Goal: Task Accomplishment & Management: Use online tool/utility

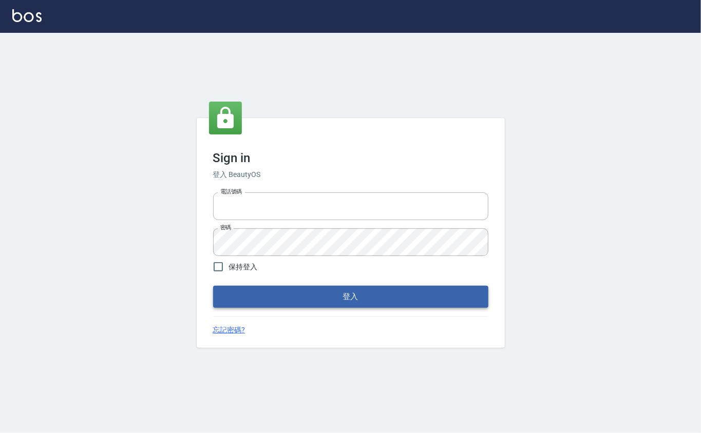
type input "0912271117"
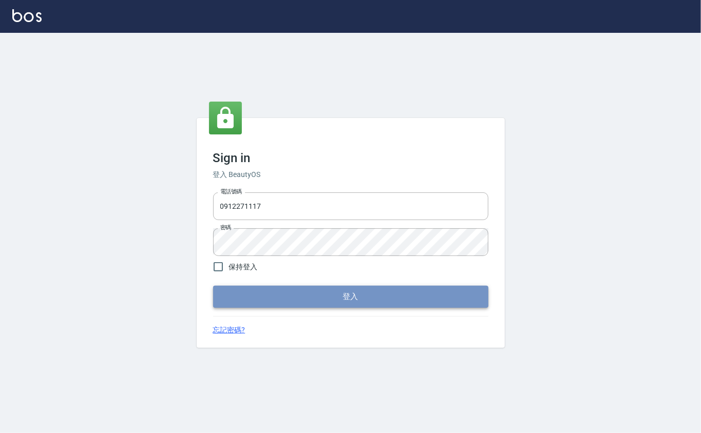
click at [346, 290] on button "登入" at bounding box center [350, 297] width 275 height 22
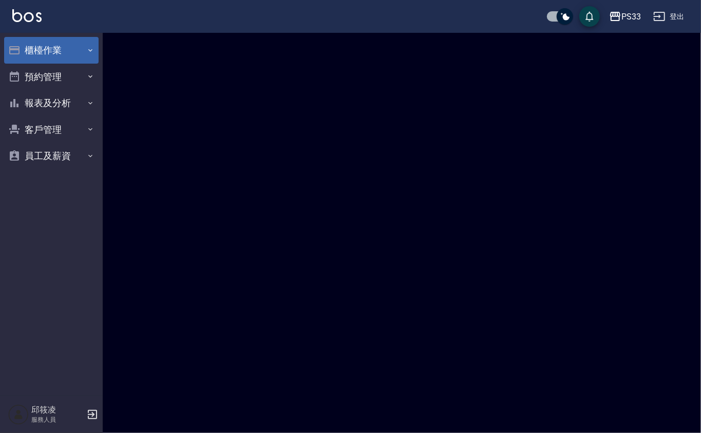
click at [48, 45] on button "櫃檯作業" at bounding box center [51, 50] width 94 height 27
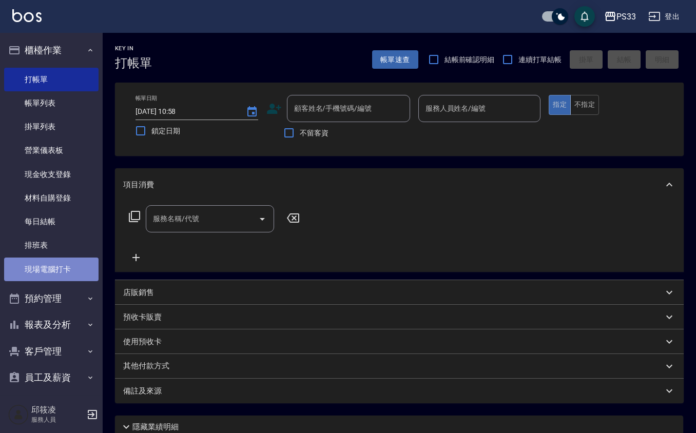
click at [80, 270] on link "現場電腦打卡" at bounding box center [51, 270] width 94 height 24
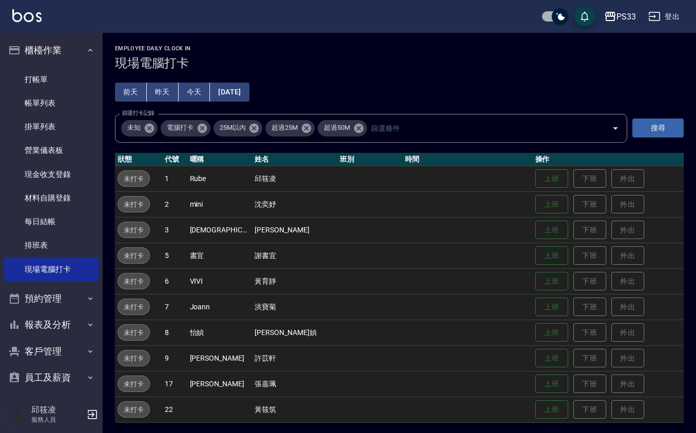
scroll to position [2, 0]
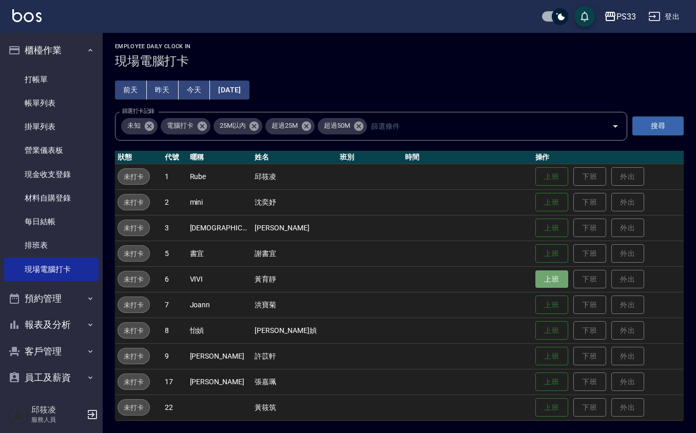
click at [539, 276] on button "上班" at bounding box center [551, 279] width 33 height 18
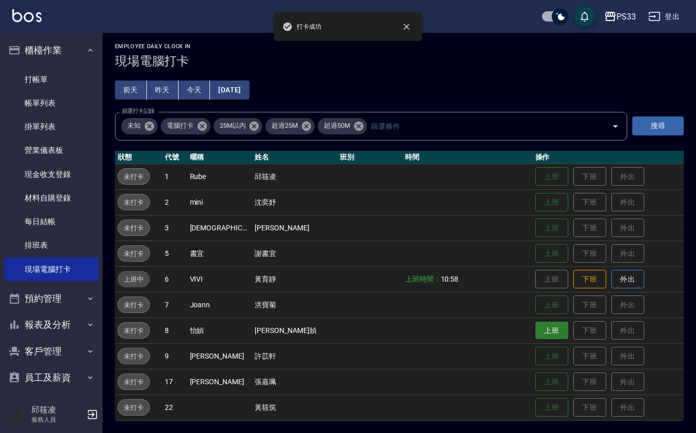
click at [543, 333] on button "上班" at bounding box center [551, 331] width 33 height 18
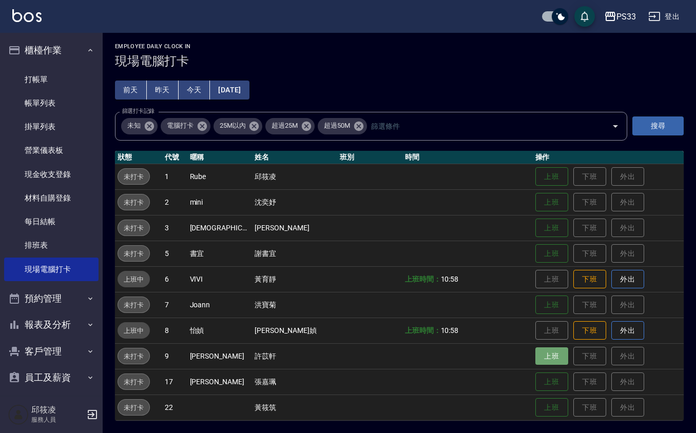
click at [548, 361] on button "上班" at bounding box center [551, 356] width 33 height 18
click at [535, 385] on button "上班" at bounding box center [551, 382] width 33 height 18
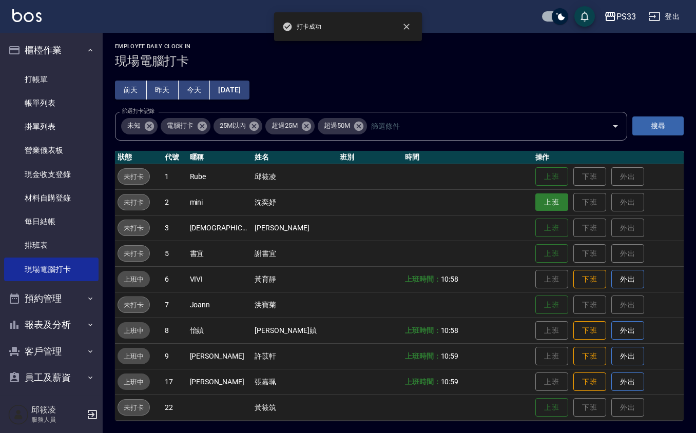
click at [535, 196] on button "上班" at bounding box center [551, 202] width 33 height 18
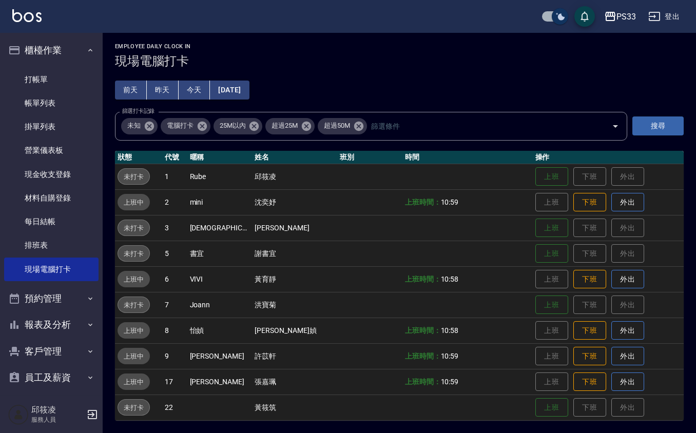
click at [557, 13] on input "checkbox" at bounding box center [559, 16] width 49 height 16
checkbox input "false"
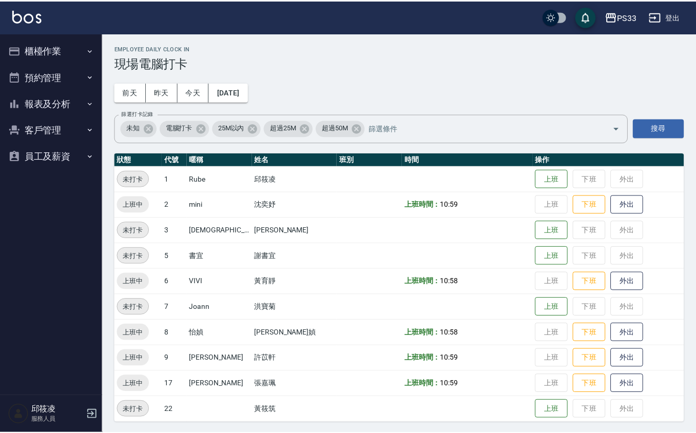
scroll to position [2, 0]
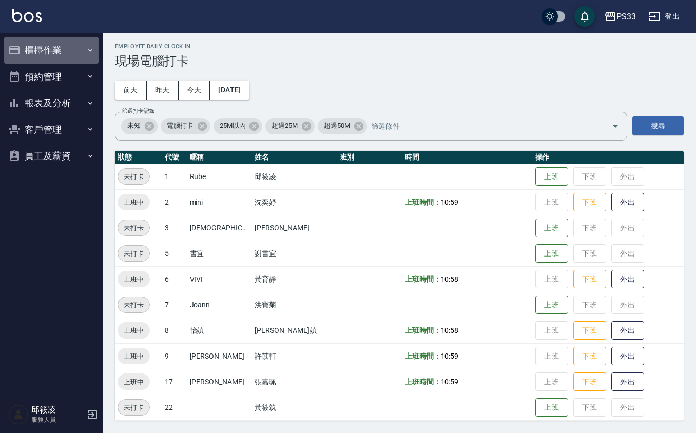
click at [80, 48] on button "櫃檯作業" at bounding box center [51, 50] width 94 height 27
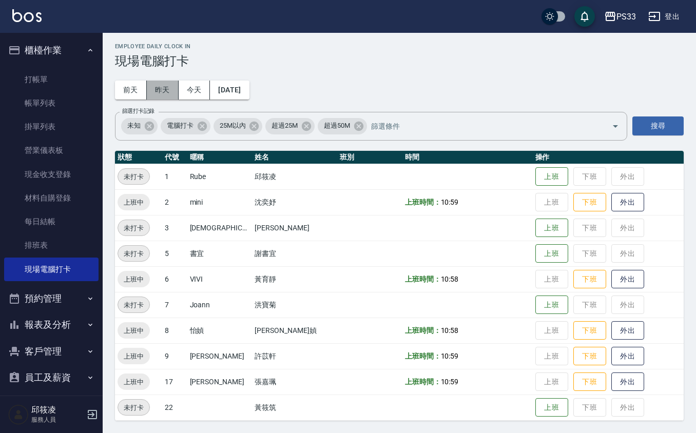
click at [172, 95] on button "昨天" at bounding box center [163, 90] width 32 height 19
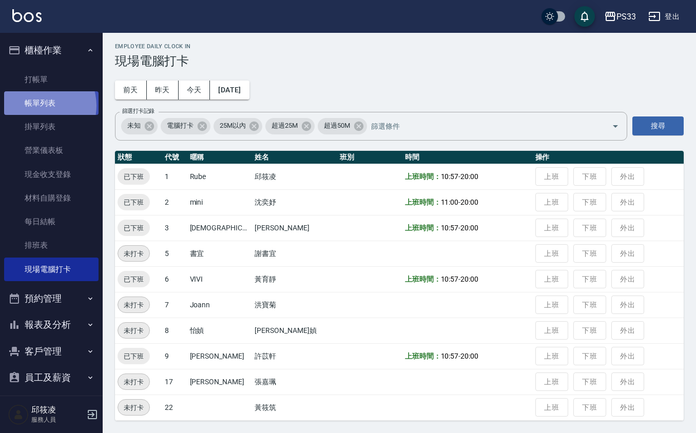
click at [40, 106] on link "帳單列表" at bounding box center [51, 103] width 94 height 24
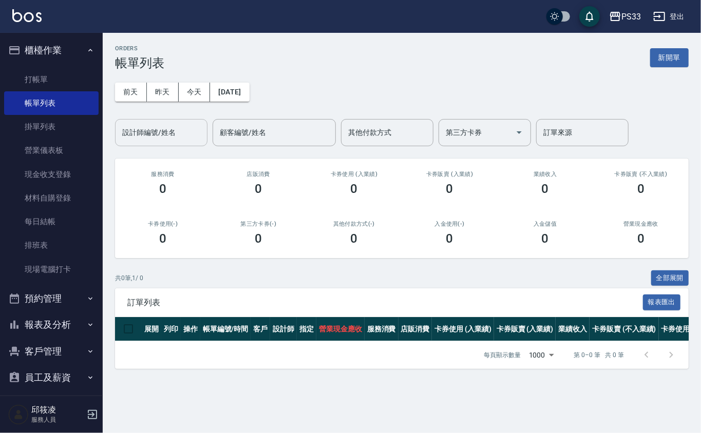
click at [148, 120] on div "設計師編號/姓名" at bounding box center [161, 132] width 92 height 27
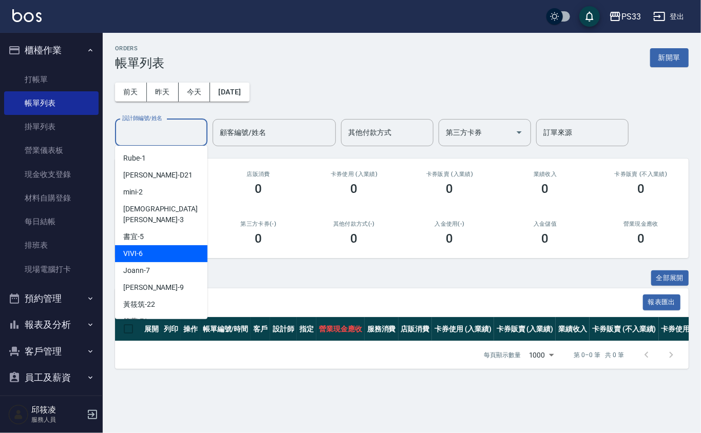
click at [129, 248] on span "VIVI -6" at bounding box center [133, 253] width 20 height 11
type input "VIVI-6"
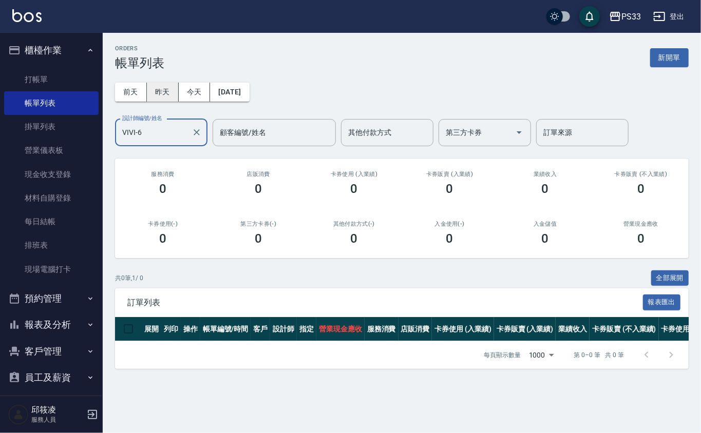
click at [168, 92] on button "昨天" at bounding box center [163, 92] width 32 height 19
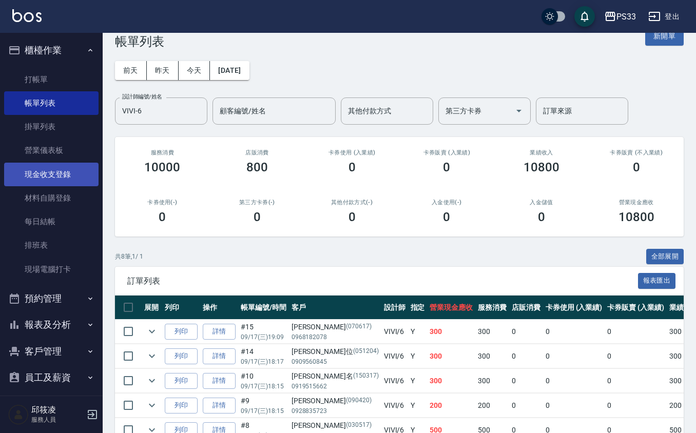
scroll to position [7, 0]
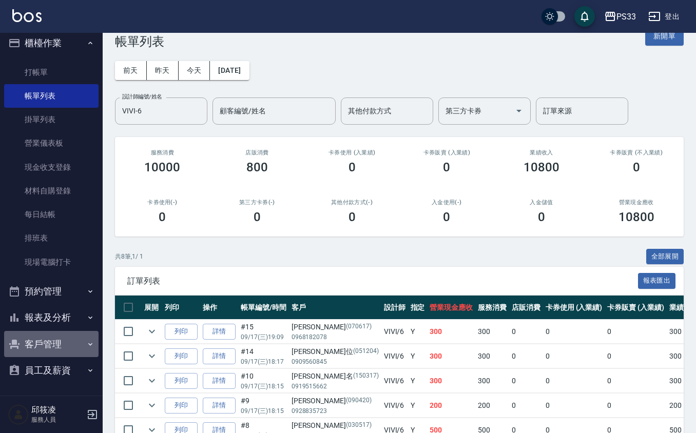
click at [60, 341] on button "客戶管理" at bounding box center [51, 344] width 94 height 27
click at [64, 332] on button "客戶管理" at bounding box center [51, 344] width 94 height 27
click at [67, 325] on button "報表及分析" at bounding box center [51, 317] width 94 height 27
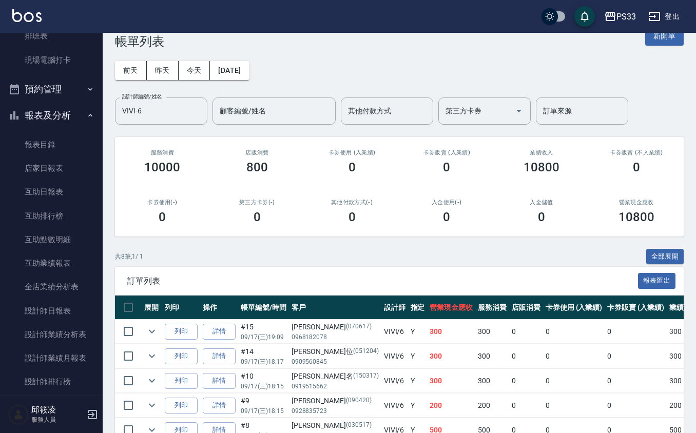
scroll to position [212, 0]
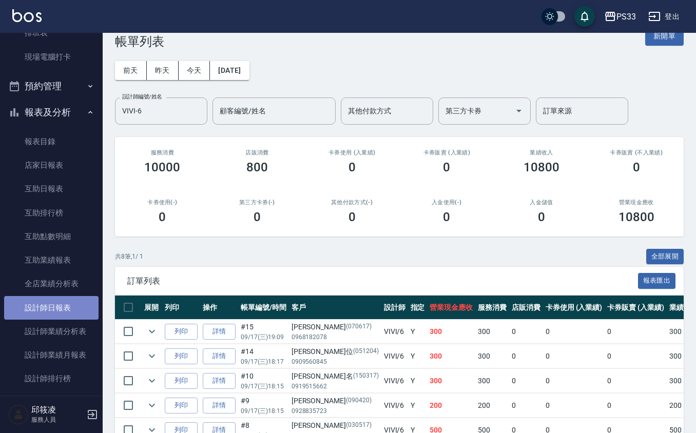
click at [70, 307] on link "設計師日報表" at bounding box center [51, 308] width 94 height 24
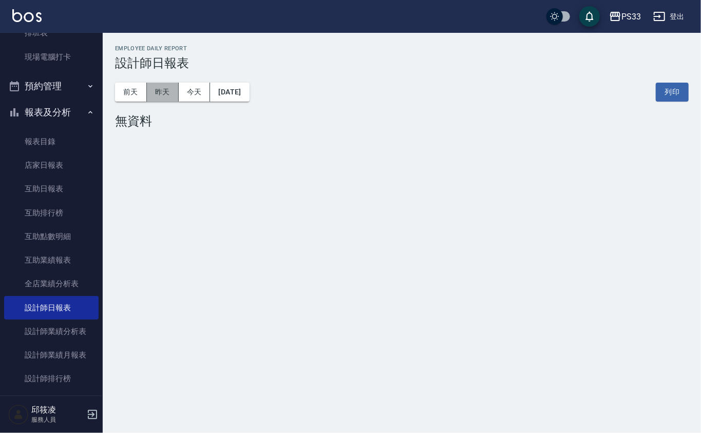
click at [159, 91] on button "昨天" at bounding box center [163, 92] width 32 height 19
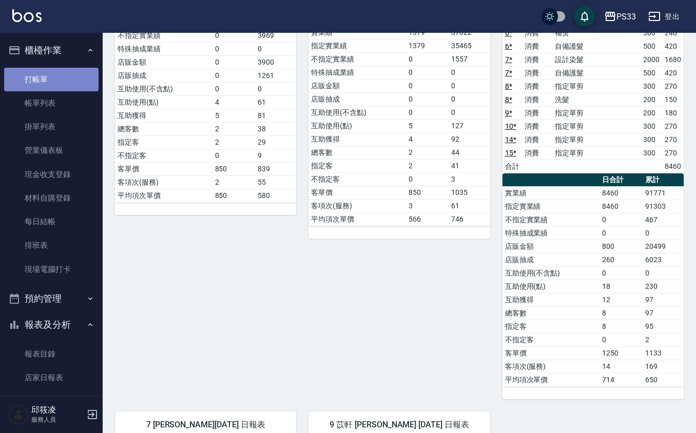
click at [64, 78] on link "打帳單" at bounding box center [51, 80] width 94 height 24
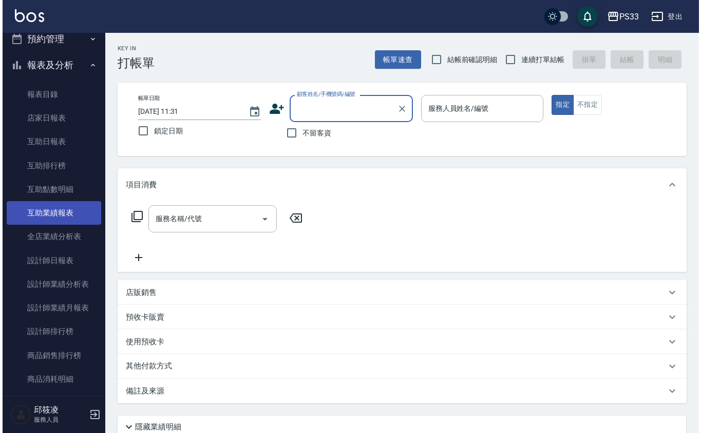
scroll to position [274, 0]
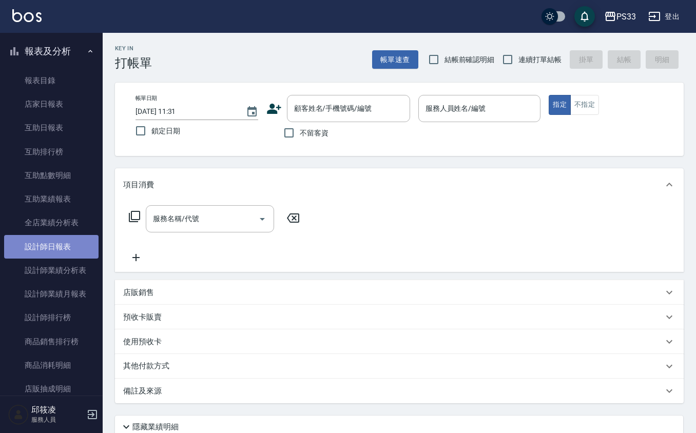
click at [68, 245] on link "設計師日報表" at bounding box center [51, 247] width 94 height 24
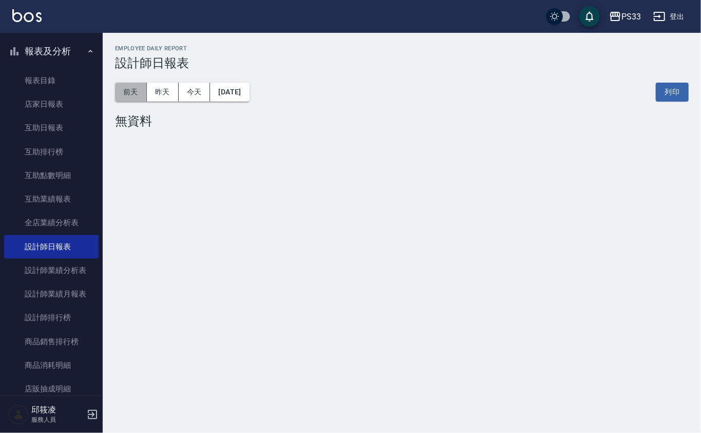
click at [144, 90] on button "前天" at bounding box center [131, 92] width 32 height 19
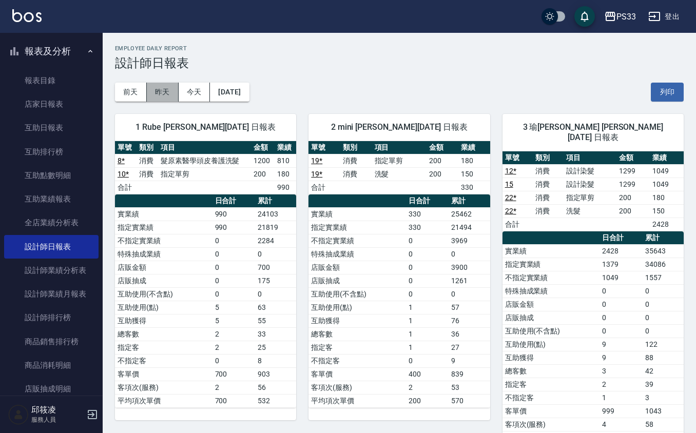
click at [160, 99] on button "昨天" at bounding box center [163, 92] width 32 height 19
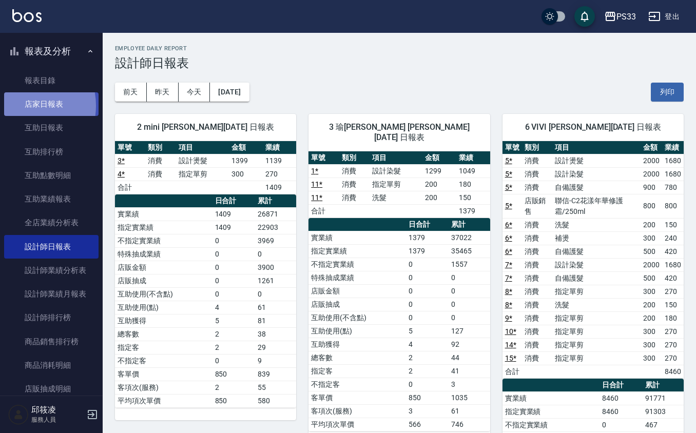
click at [23, 107] on link "店家日報表" at bounding box center [51, 104] width 94 height 24
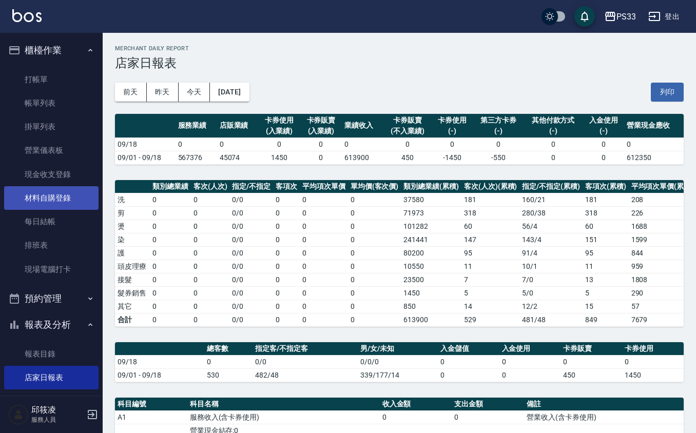
click at [56, 198] on link "材料自購登錄" at bounding box center [51, 198] width 94 height 24
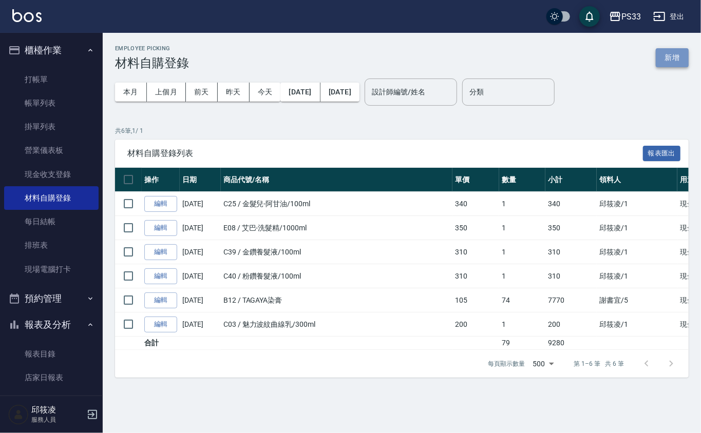
click at [670, 54] on button "新增" at bounding box center [671, 57] width 33 height 19
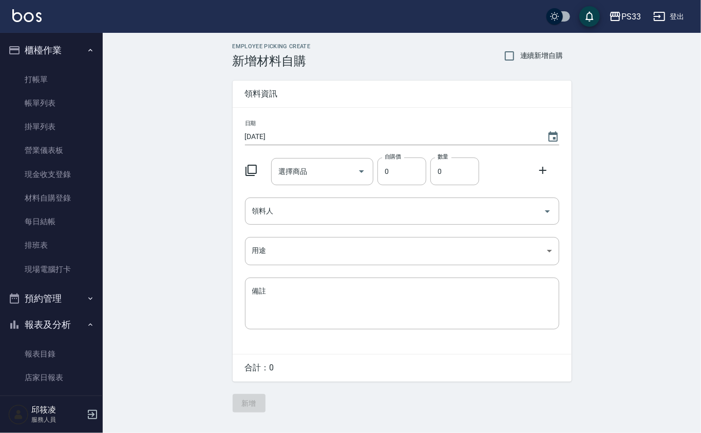
drag, startPoint x: 242, startPoint y: 171, endPoint x: 248, endPoint y: 167, distance: 7.1
click at [244, 171] on div at bounding box center [254, 169] width 27 height 18
click at [251, 165] on icon at bounding box center [251, 170] width 12 height 12
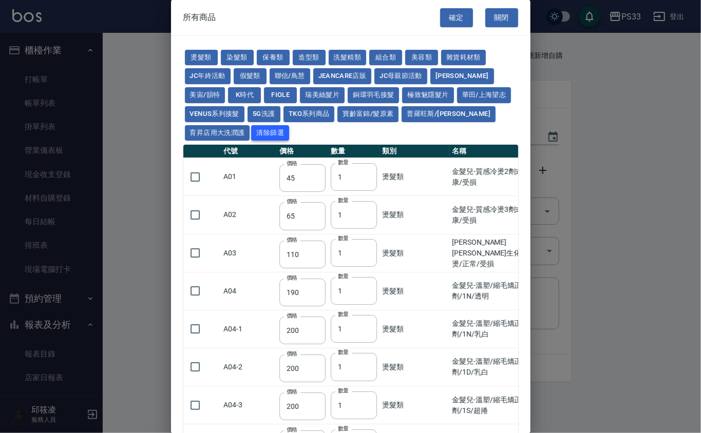
click at [228, 115] on button "Venus系列接髮" at bounding box center [215, 114] width 60 height 16
type input "50"
type input "58"
type input "64"
type input "74"
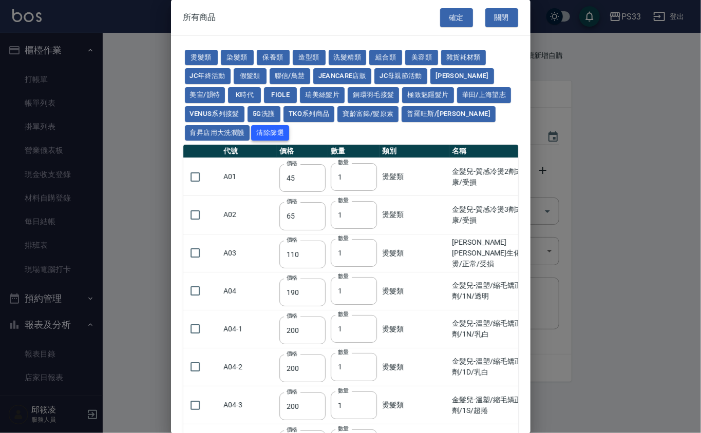
type input "84"
type input "100"
type input "40"
type input "48"
type input "54"
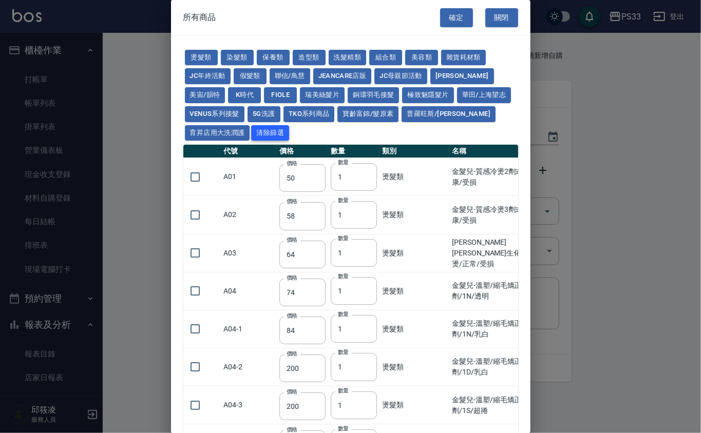
type input "60"
type input "72"
type input "60"
type input "68"
type input "78"
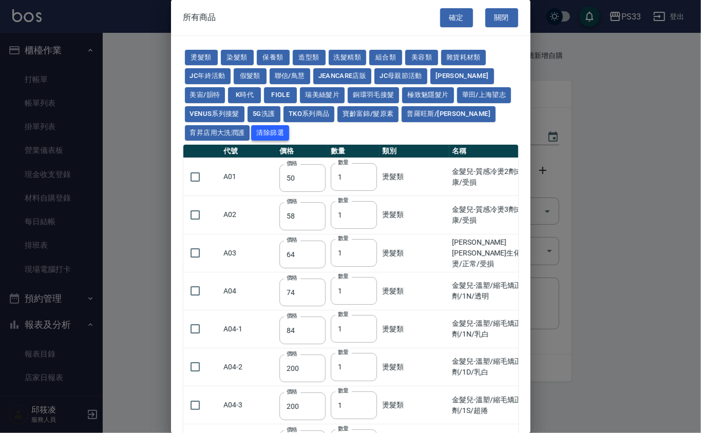
type input "86"
type input "96"
type input "106"
type input "90"
type input "100"
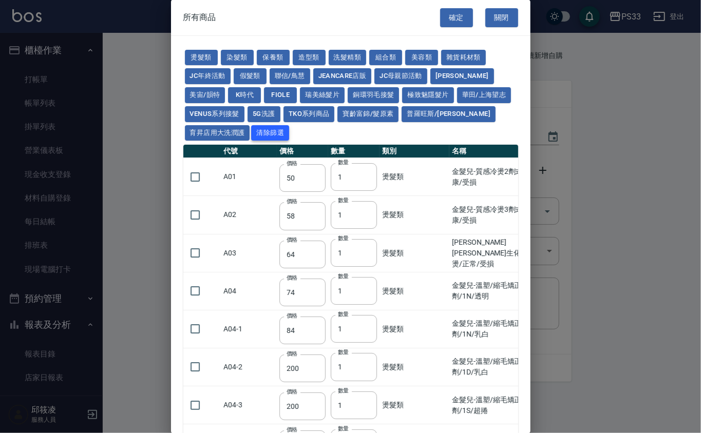
type input "110"
type input "120"
type input "134"
type input "112"
type input "124"
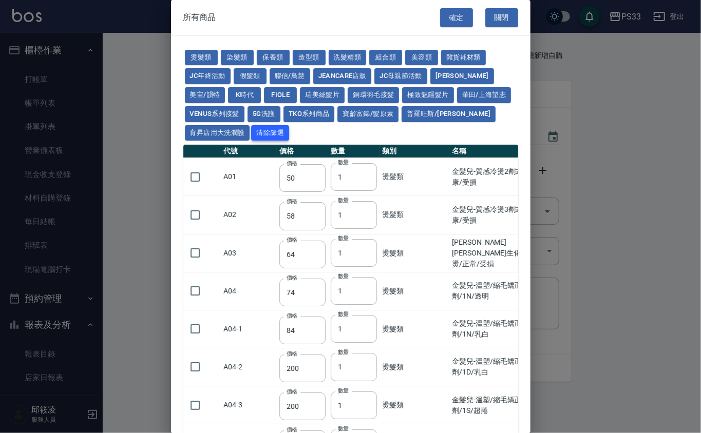
type input "136"
type input "148"
type input "164"
type input "115"
type input "130"
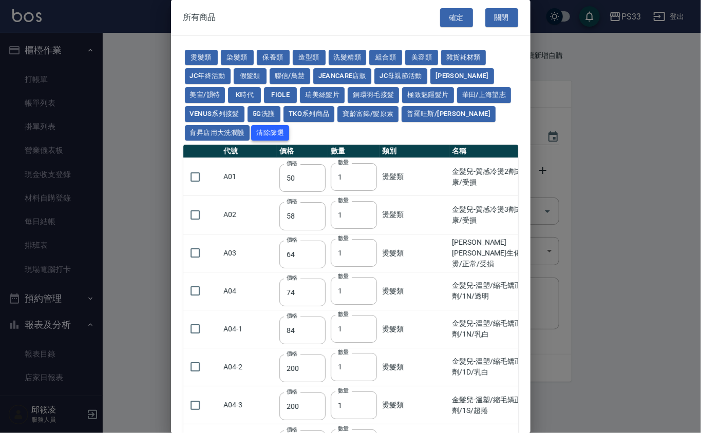
type input "145"
type input "160"
type input "175"
type input "195"
type input "100"
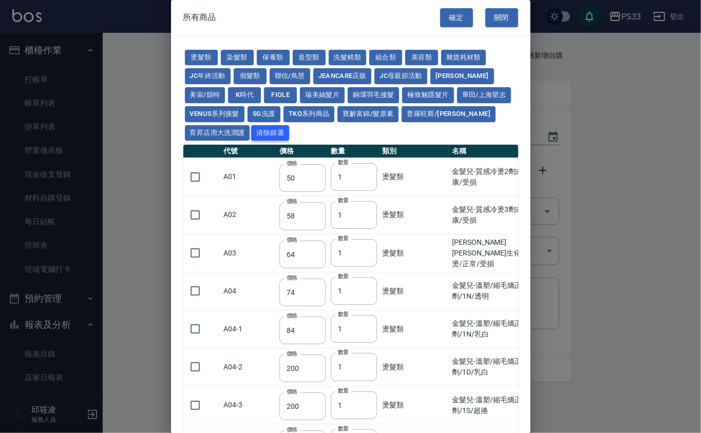
type input "115"
type input "120"
type input "125"
type input "140"
type input "158"
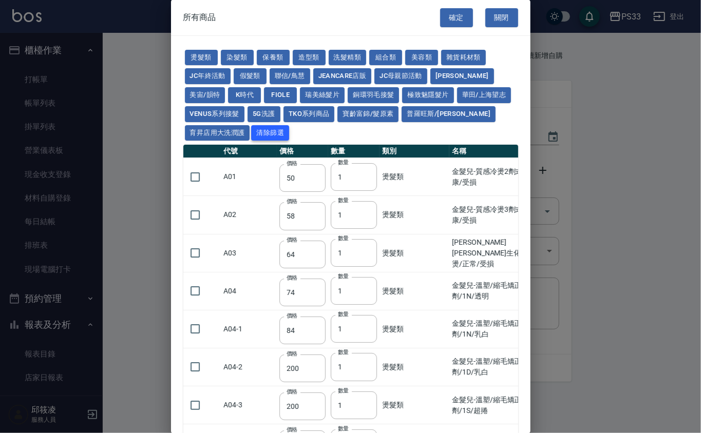
type input "87"
type input "97"
type input "107"
type input "117"
type input "127"
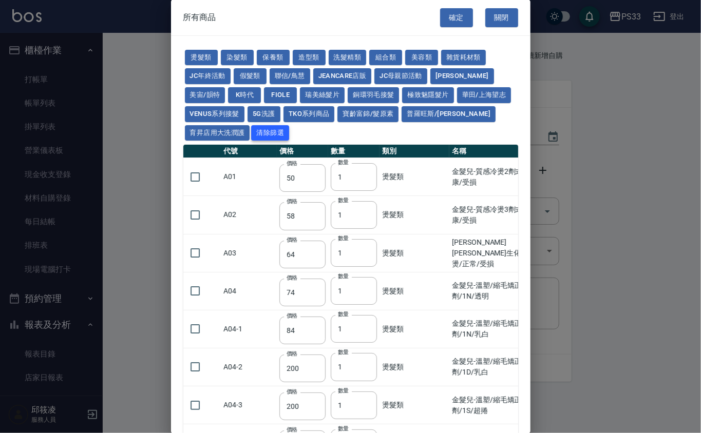
type input "140"
type input "90"
type input "100"
type input "110"
type input "120"
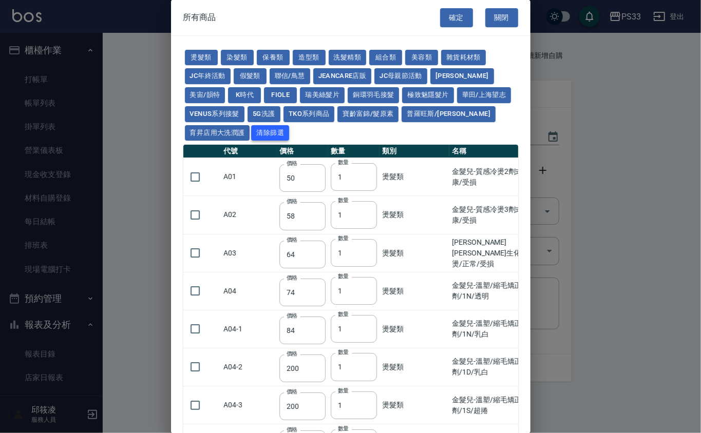
type input "130"
type input "144"
type input "120"
type input "135"
type input "150"
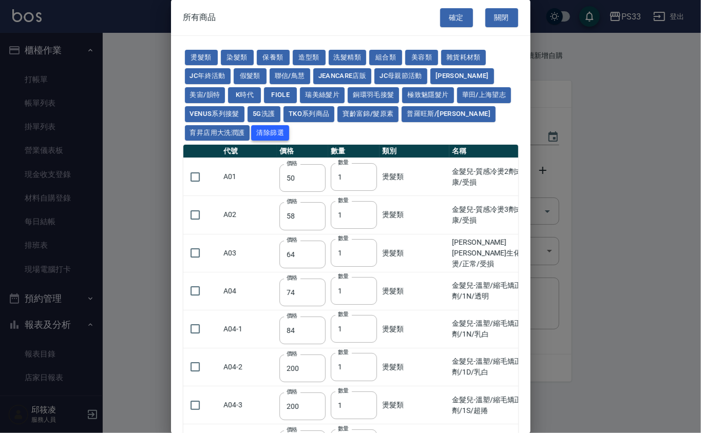
type input "165"
type input "180"
type input "200"
type input "135"
type input "150"
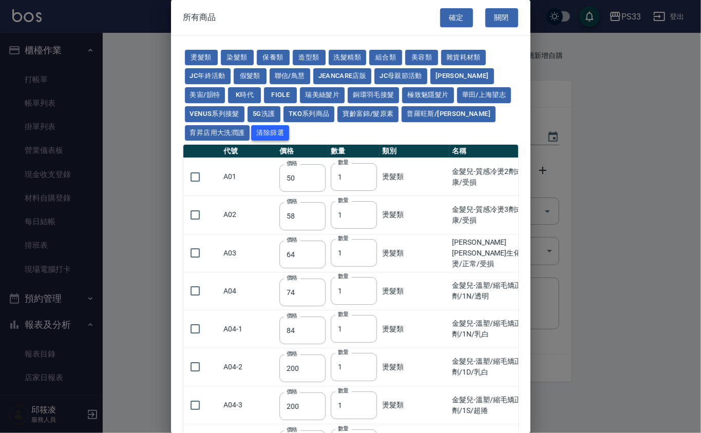
type input "165"
type input "180"
type input "195"
type input "215"
type input "96"
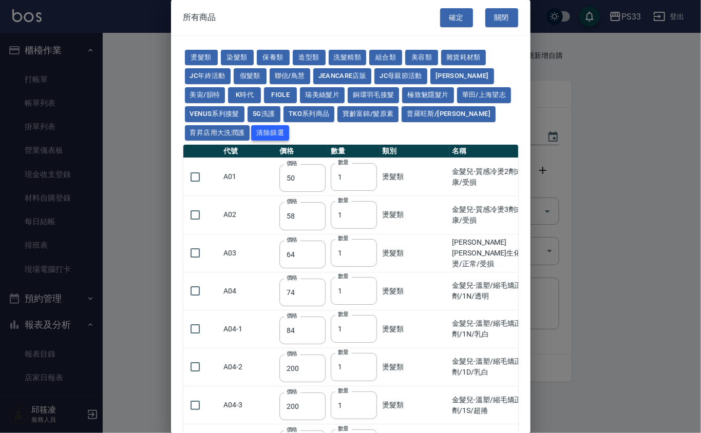
type input "104"
type input "112"
type input "120"
type input "132"
type input "116"
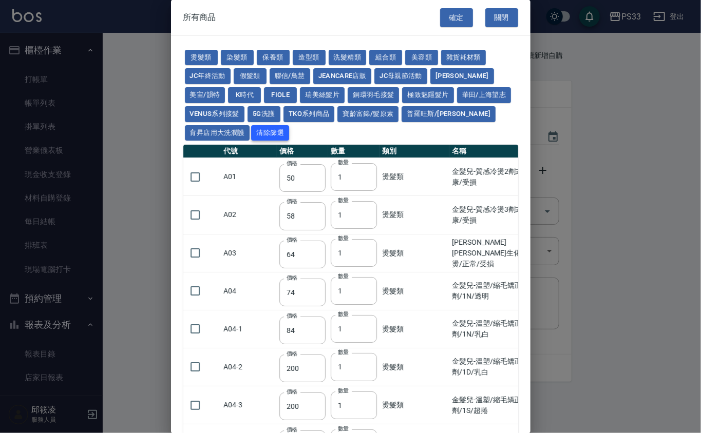
type input "124"
type input "132"
type input "140"
type input "152"
type input "120"
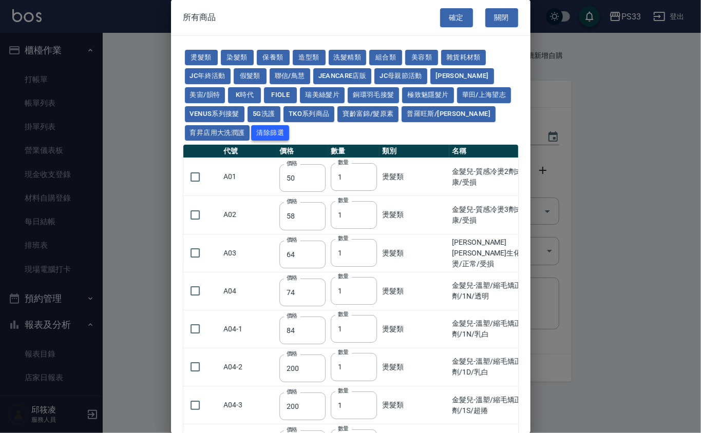
type input "128"
type input "136"
type input "144"
type input "156"
type input "250"
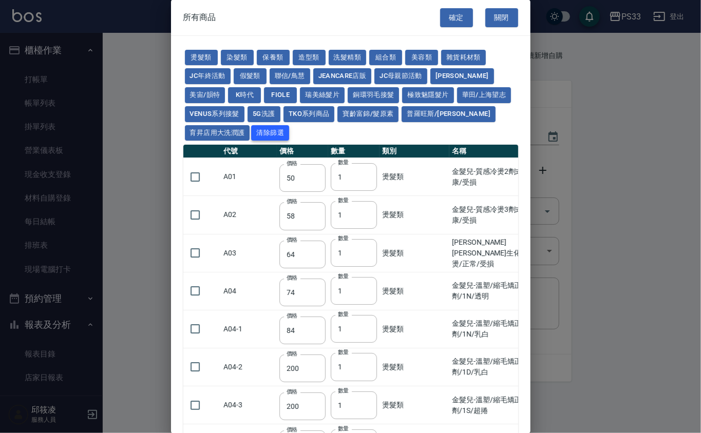
type input "250"
type input "20"
type input "40"
type input "100"
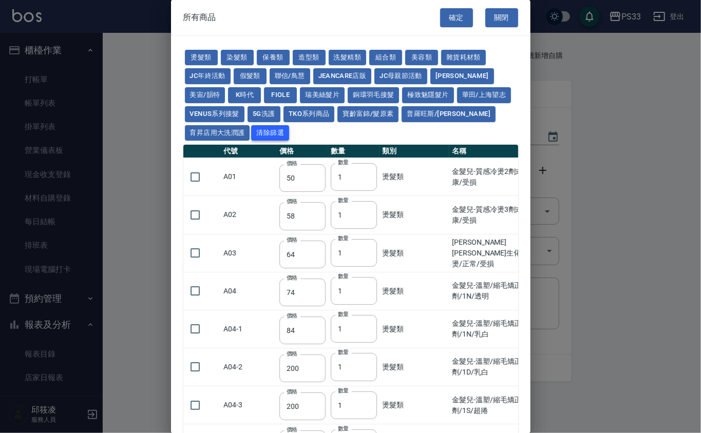
type input "300"
type input "700"
type input "450"
type input "850"
type input "380"
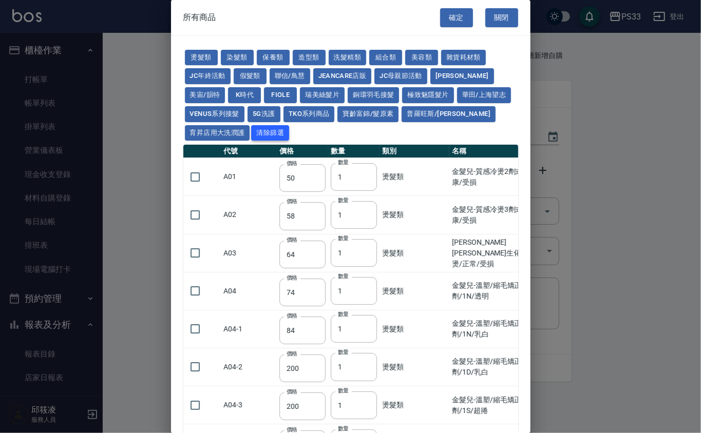
type input "430"
type input "80"
type input "90"
type input "100"
type input "110"
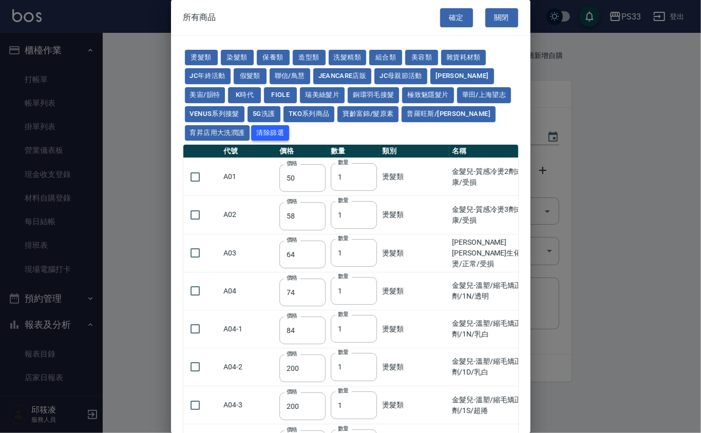
type input "120"
type input "134"
type input "90"
type input "100"
type input "110"
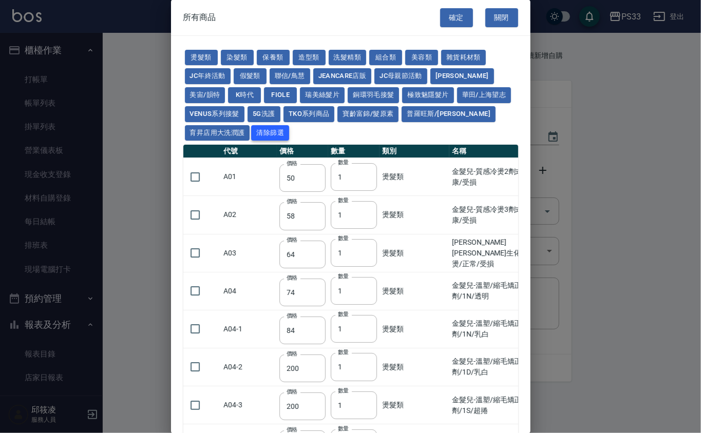
type input "120"
type input "130"
type input "144"
type input "40"
type input "43"
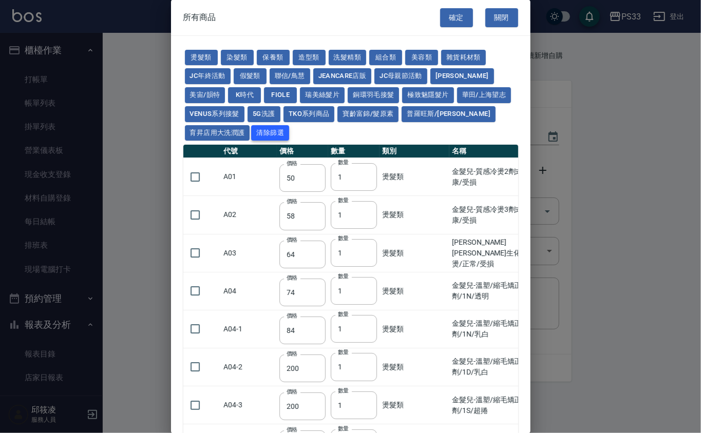
type input "44"
type input "47"
type input "55"
type input "34"
type input "37"
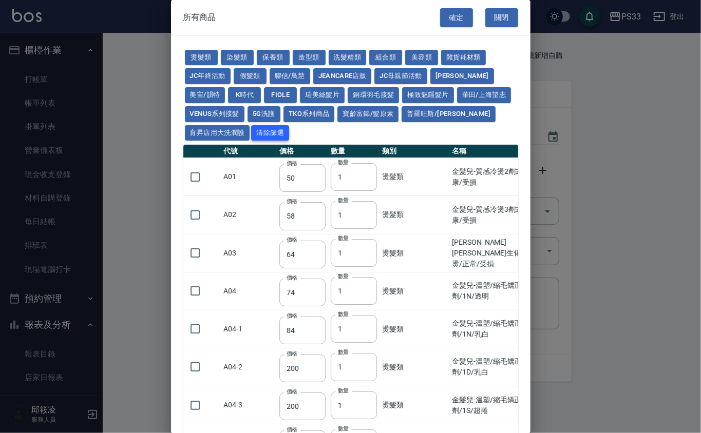
type input "39"
type input "42"
type input "45"
type input "50"
type input "53"
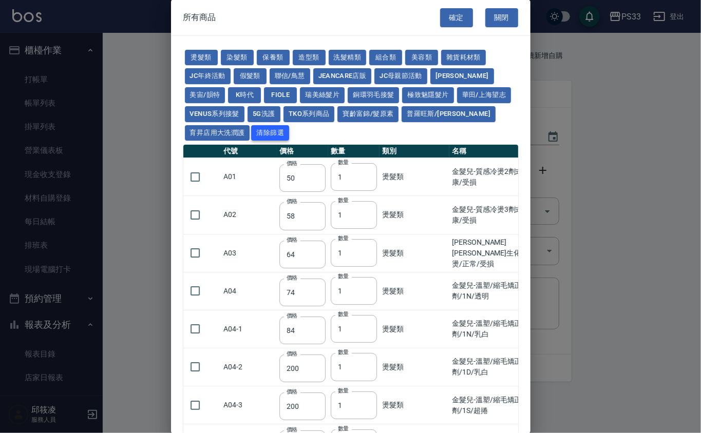
type input "55"
type input "58"
type input "65"
type input "87"
type input "97"
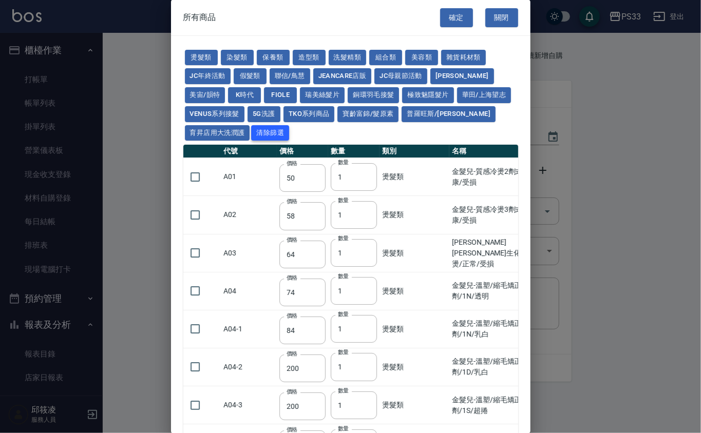
type input "107"
type input "117"
type input "127"
type input "140"
type input "150"
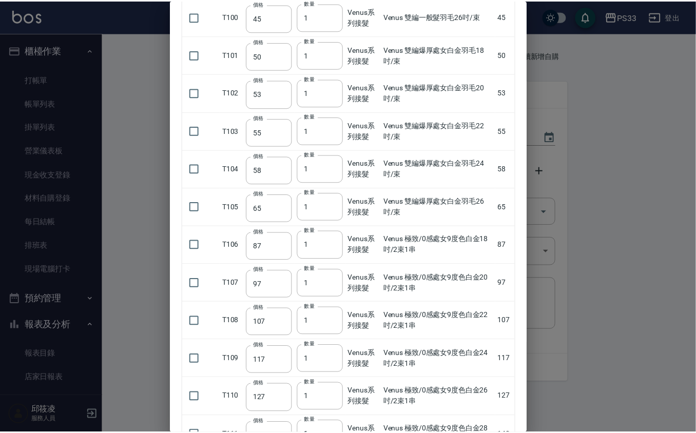
scroll to position [4527, 0]
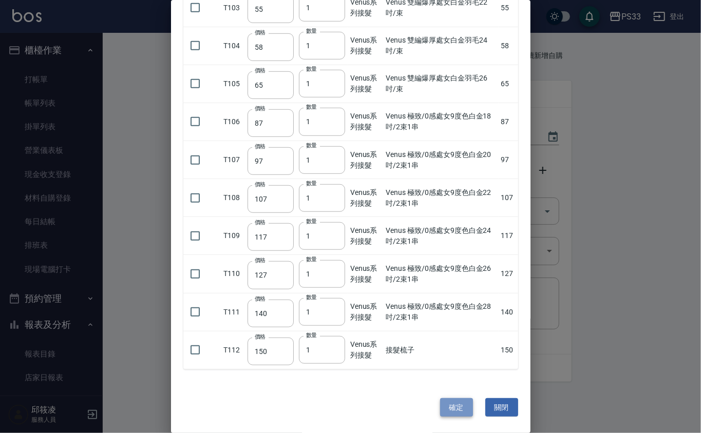
click at [451, 408] on button "確定" at bounding box center [456, 407] width 33 height 19
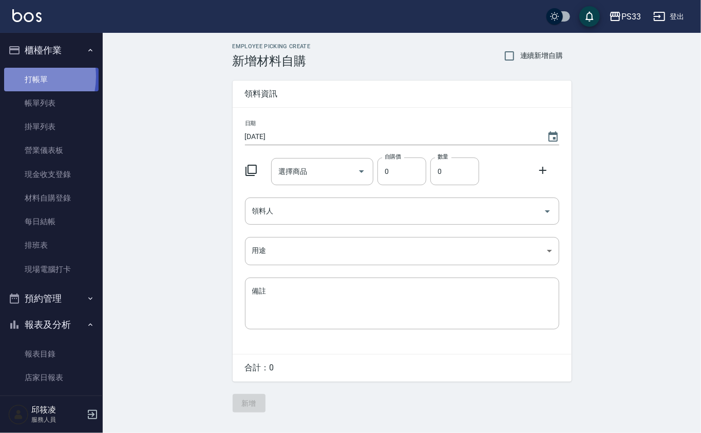
click at [15, 76] on link "打帳單" at bounding box center [51, 80] width 94 height 24
